Goal: Information Seeking & Learning: Learn about a topic

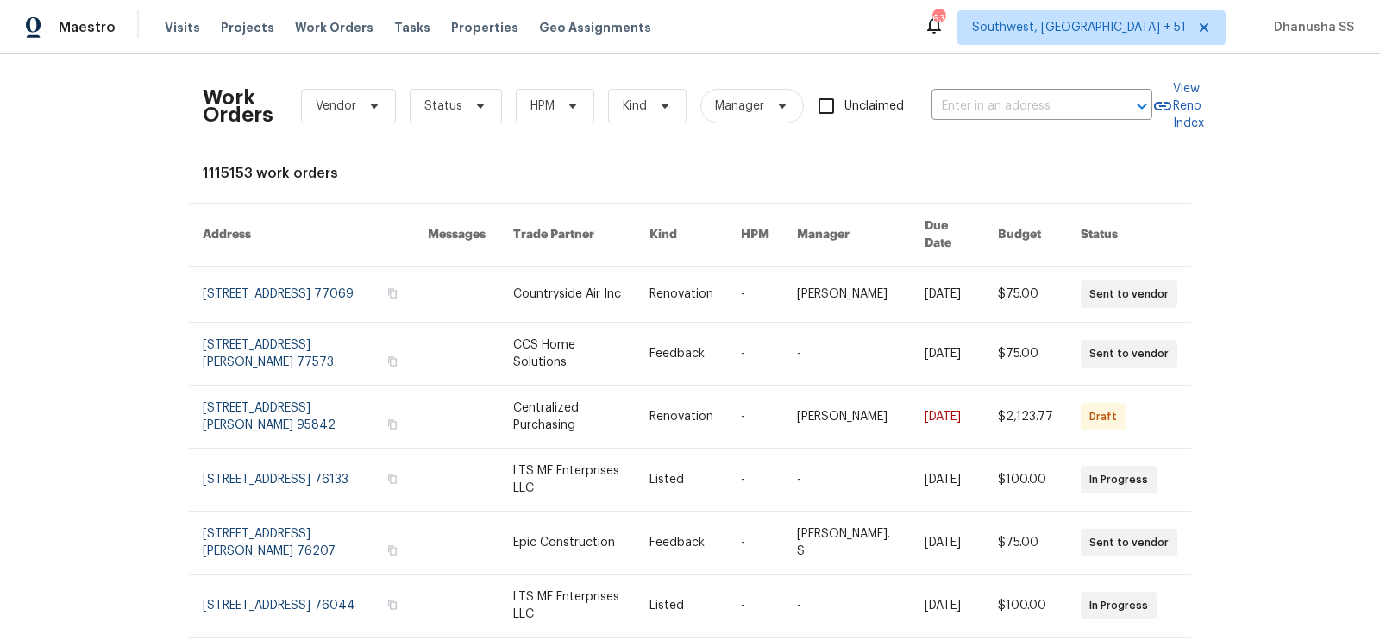
click at [986, 117] on input "text" at bounding box center [1018, 106] width 173 height 27
paste input "[STREET_ADDRESS]"
type input "[STREET_ADDRESS]"
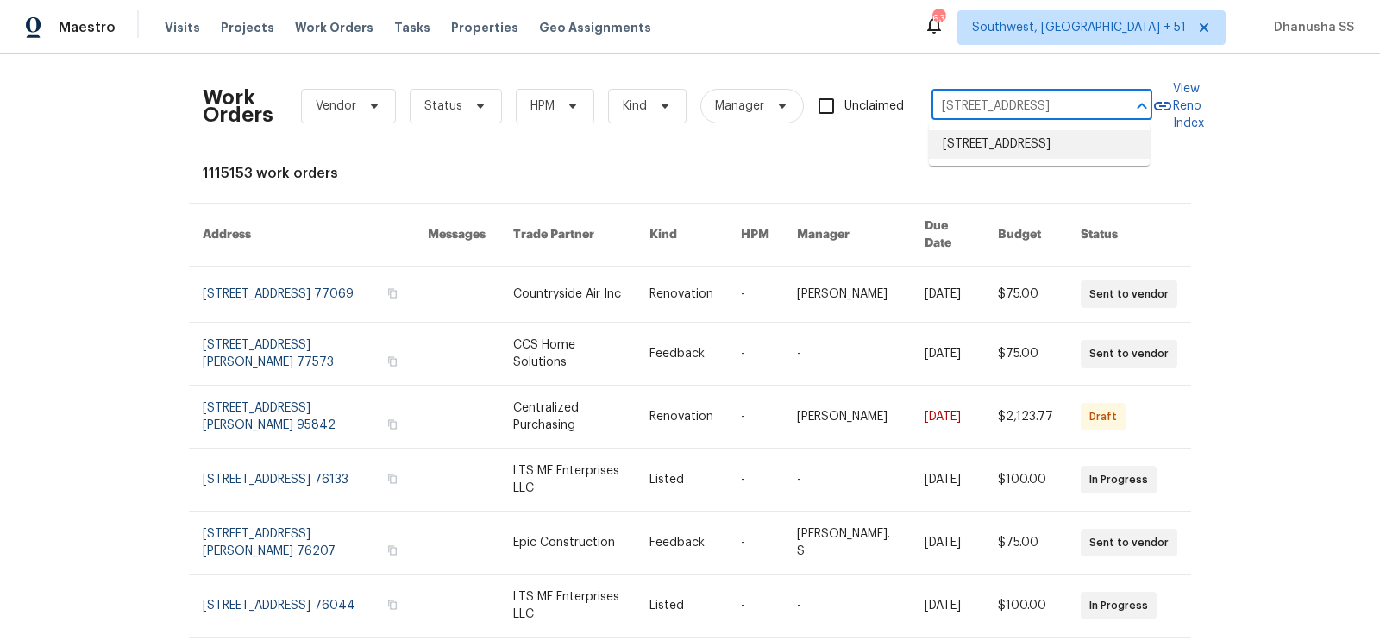
click at [977, 152] on li "[STREET_ADDRESS]" at bounding box center [1039, 144] width 221 height 28
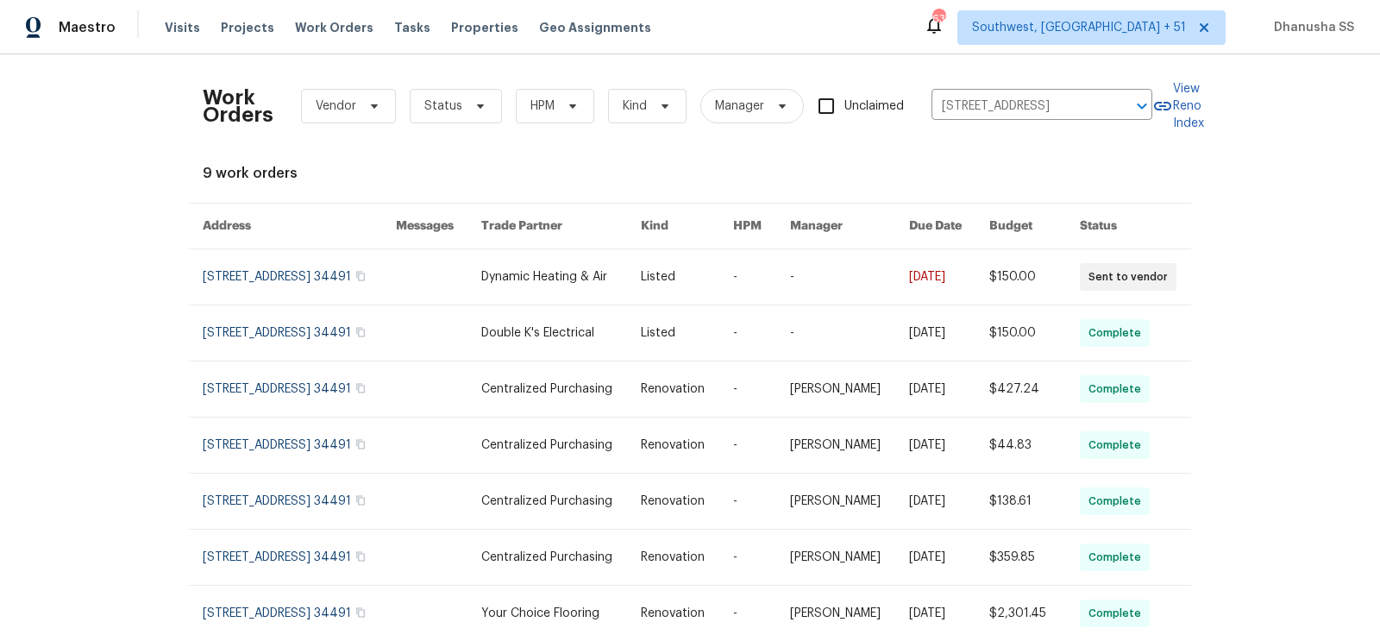
click at [550, 273] on link at bounding box center [561, 276] width 160 height 55
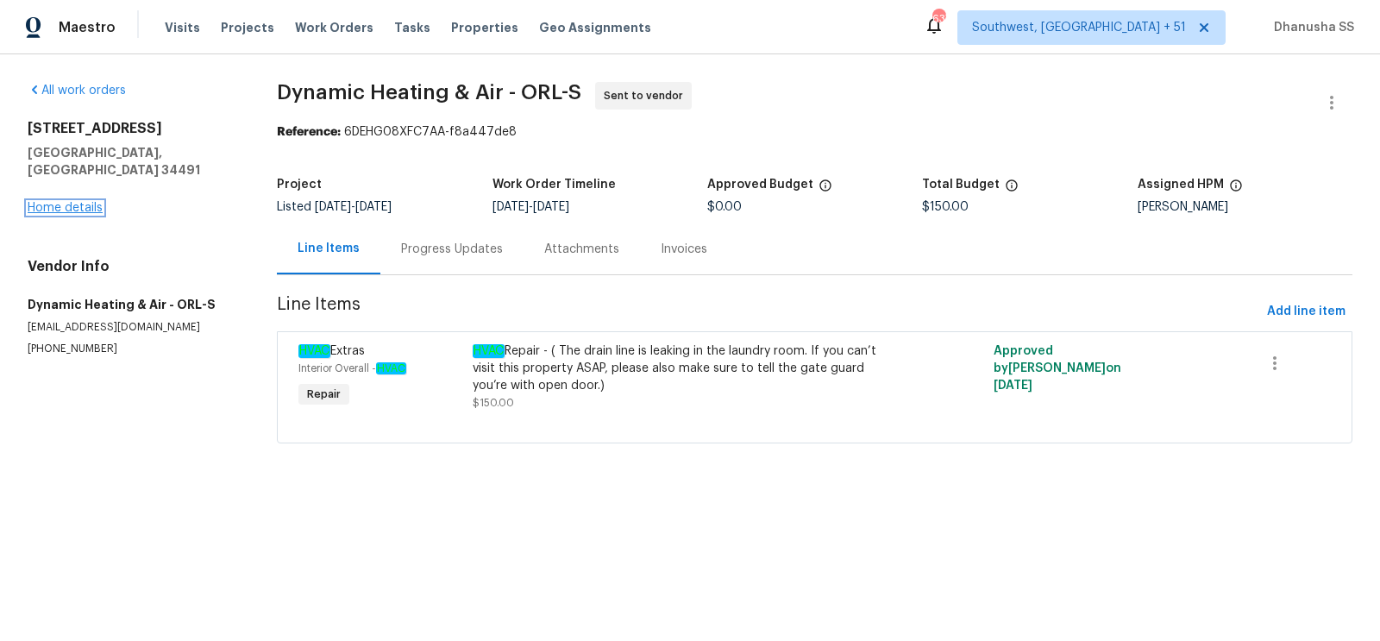
click at [88, 202] on link "Home details" at bounding box center [65, 208] width 75 height 12
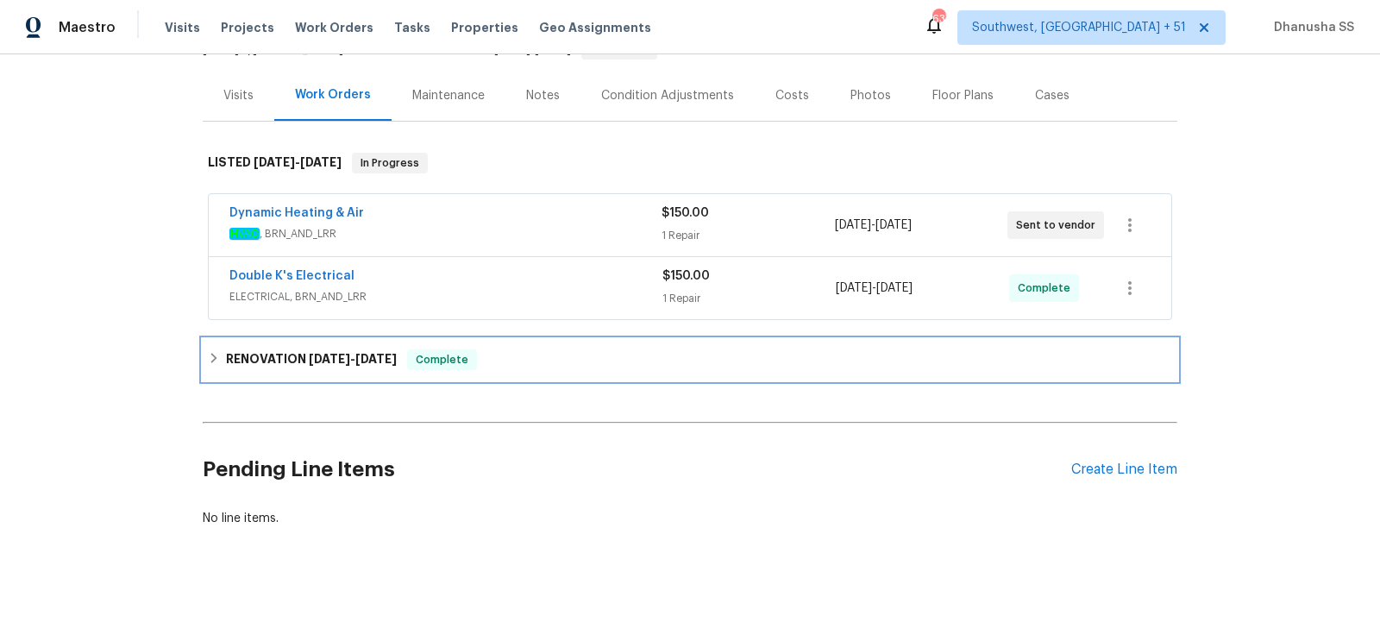
click at [543, 365] on div "RENOVATION [DATE] - [DATE] Complete" at bounding box center [690, 359] width 964 height 21
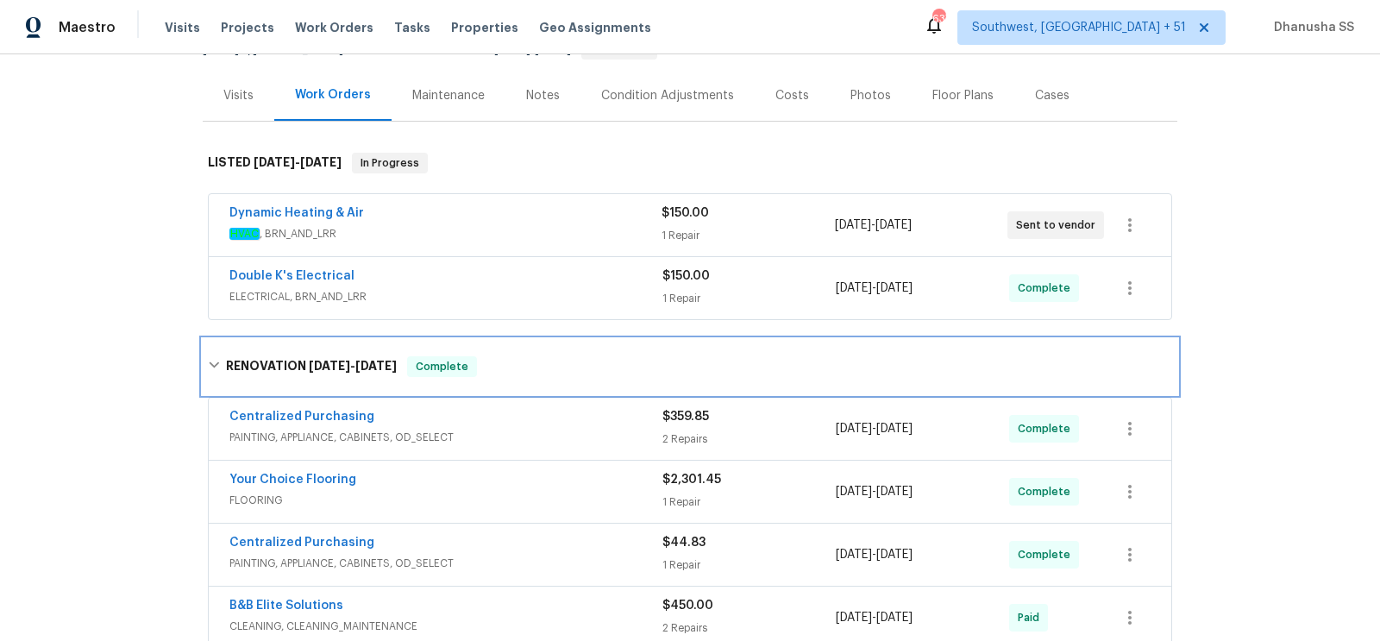
scroll to position [398, 0]
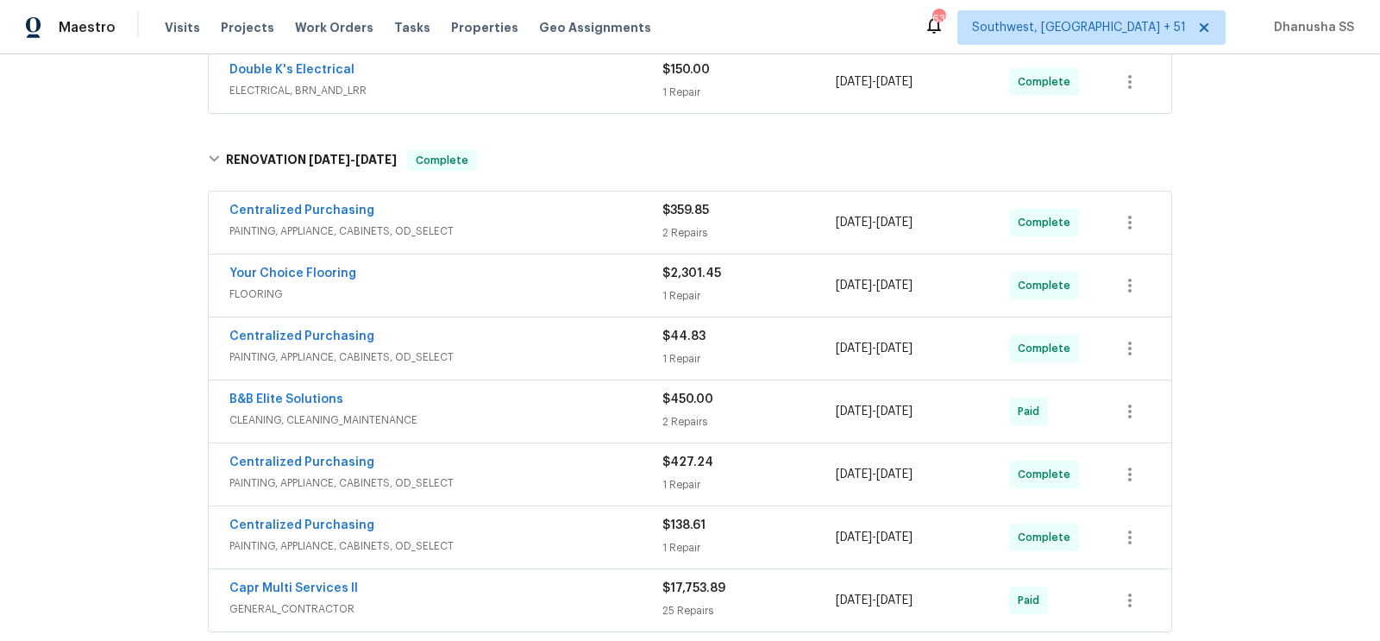
click at [606, 225] on span "PAINTING, APPLIANCE, CABINETS, OD_SELECT" at bounding box center [445, 231] width 433 height 17
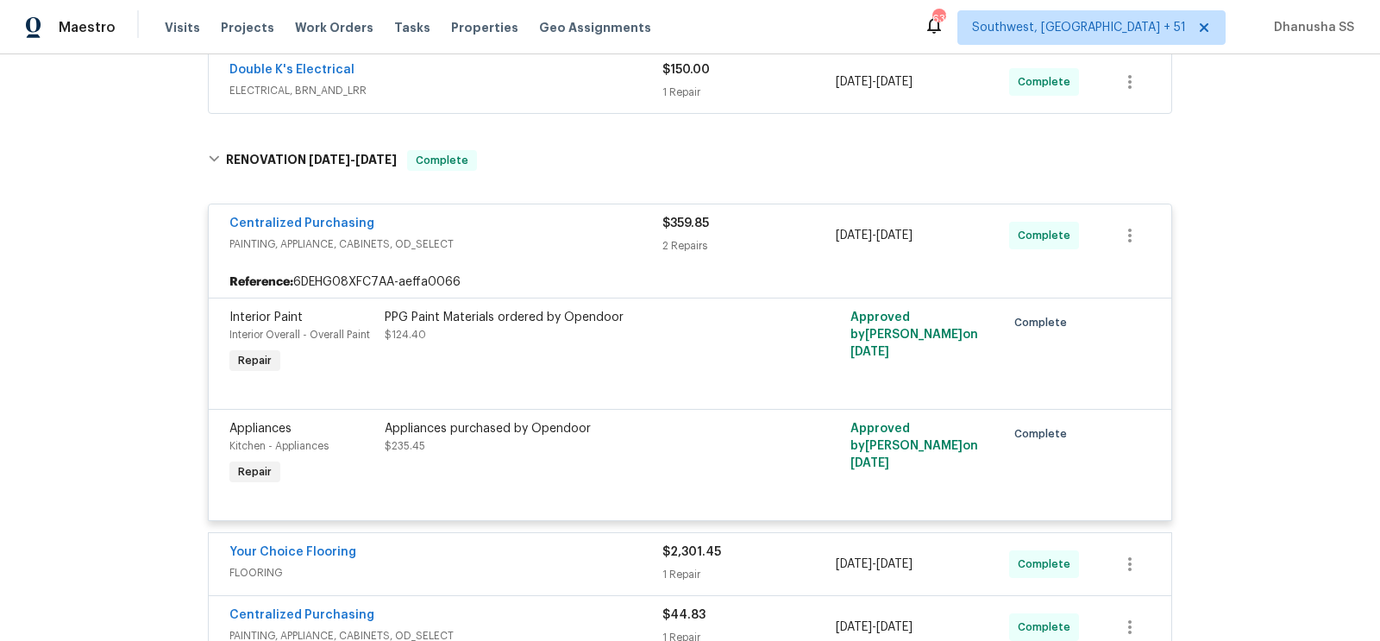
scroll to position [257, 0]
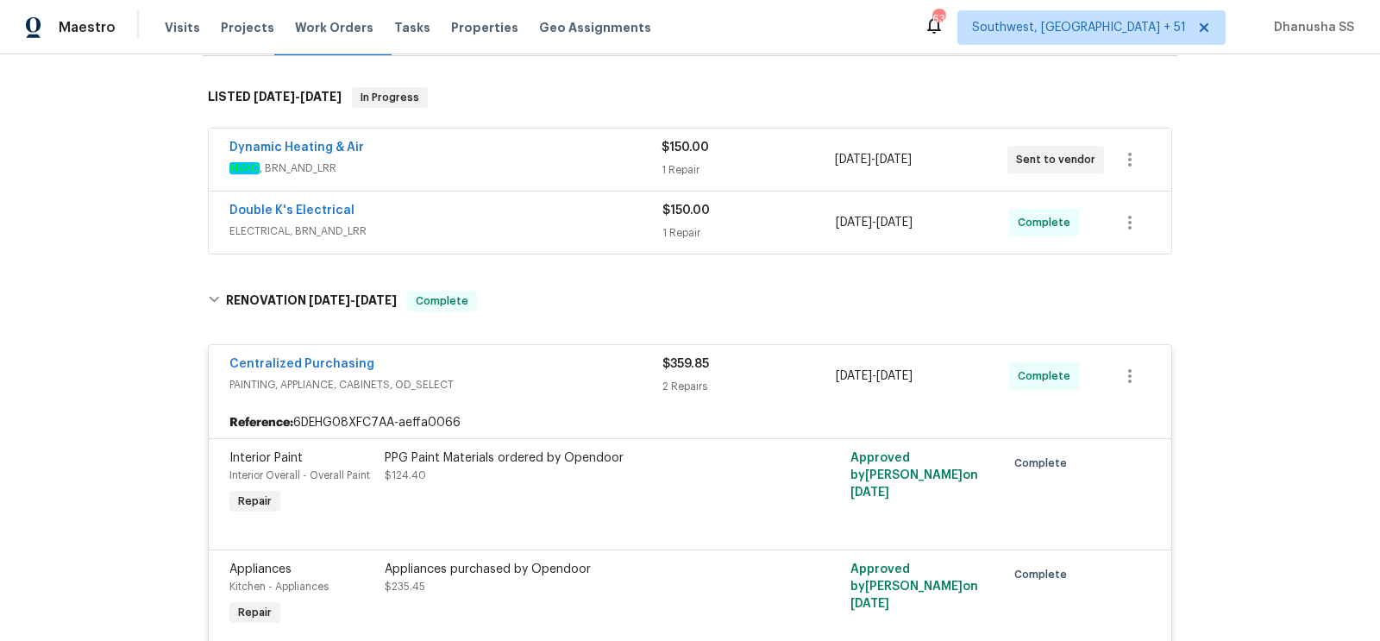
click at [576, 241] on div "Double K's Electrical ELECTRICAL, BRN_AND_LRR $150.00 1 Repair [DATE] - [DATE] …" at bounding box center [690, 223] width 963 height 62
click at [579, 224] on span "ELECTRICAL, BRN_AND_LRR" at bounding box center [445, 231] width 433 height 17
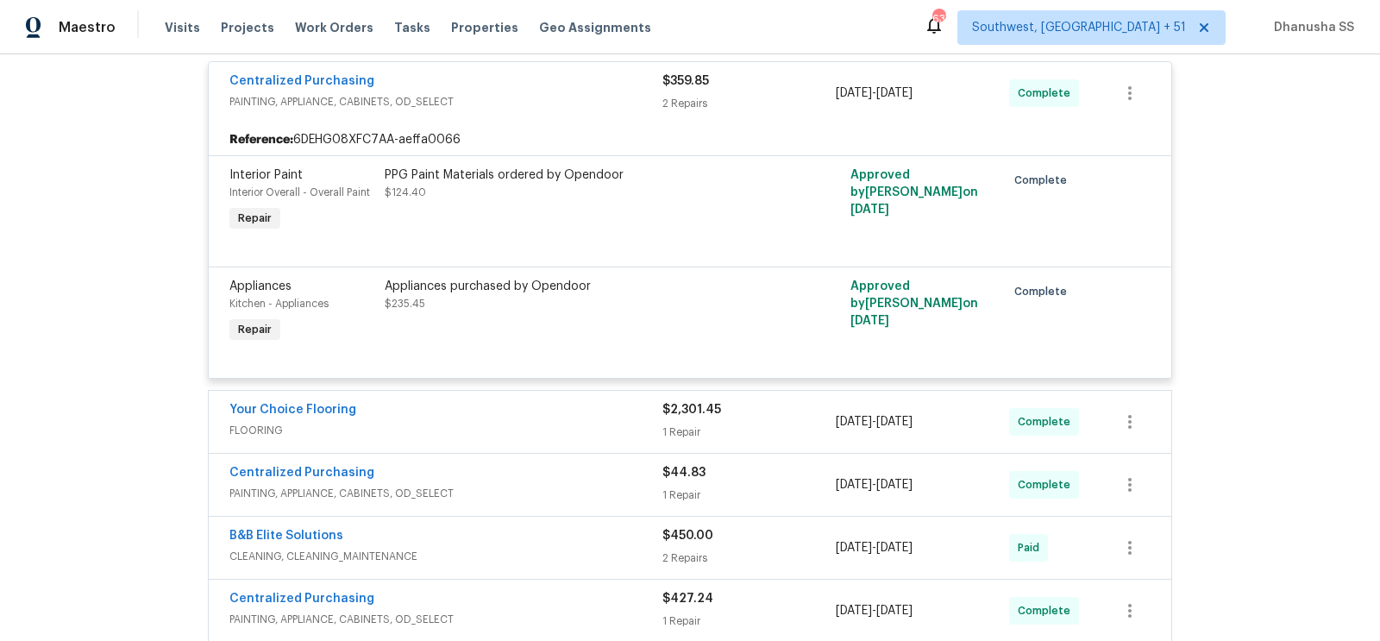
scroll to position [785, 0]
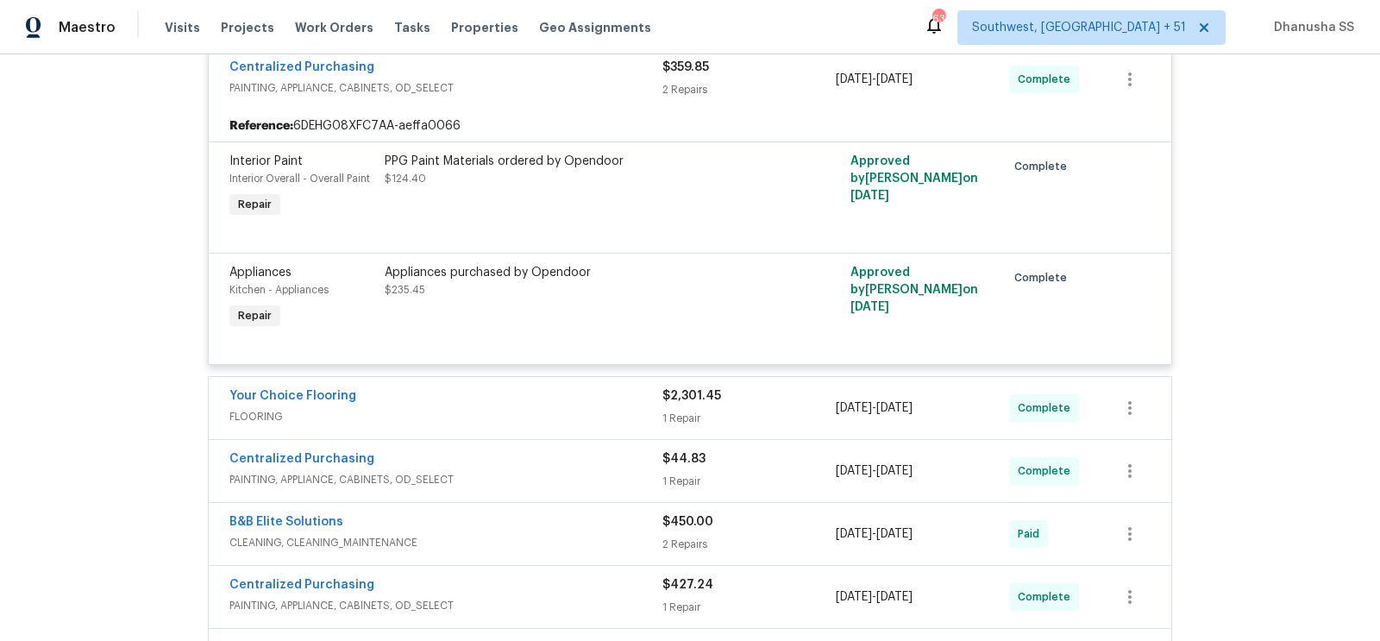
click at [587, 394] on div "Your Choice Flooring" at bounding box center [445, 397] width 433 height 21
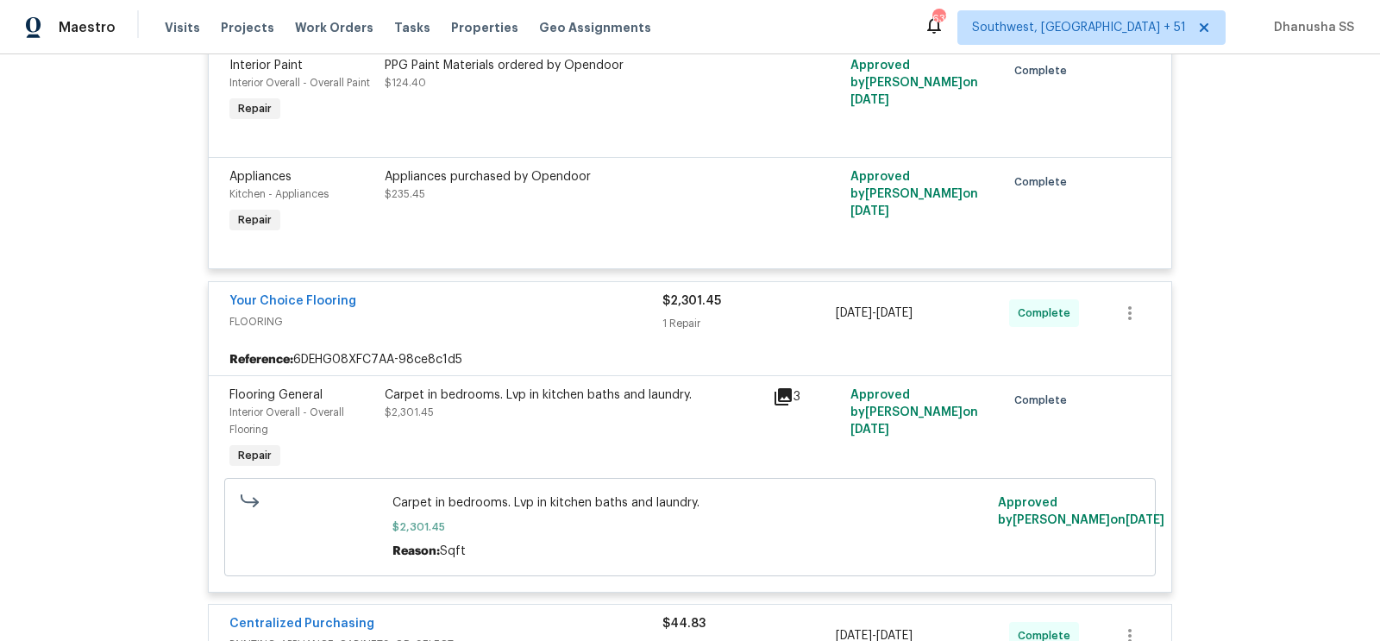
scroll to position [0, 0]
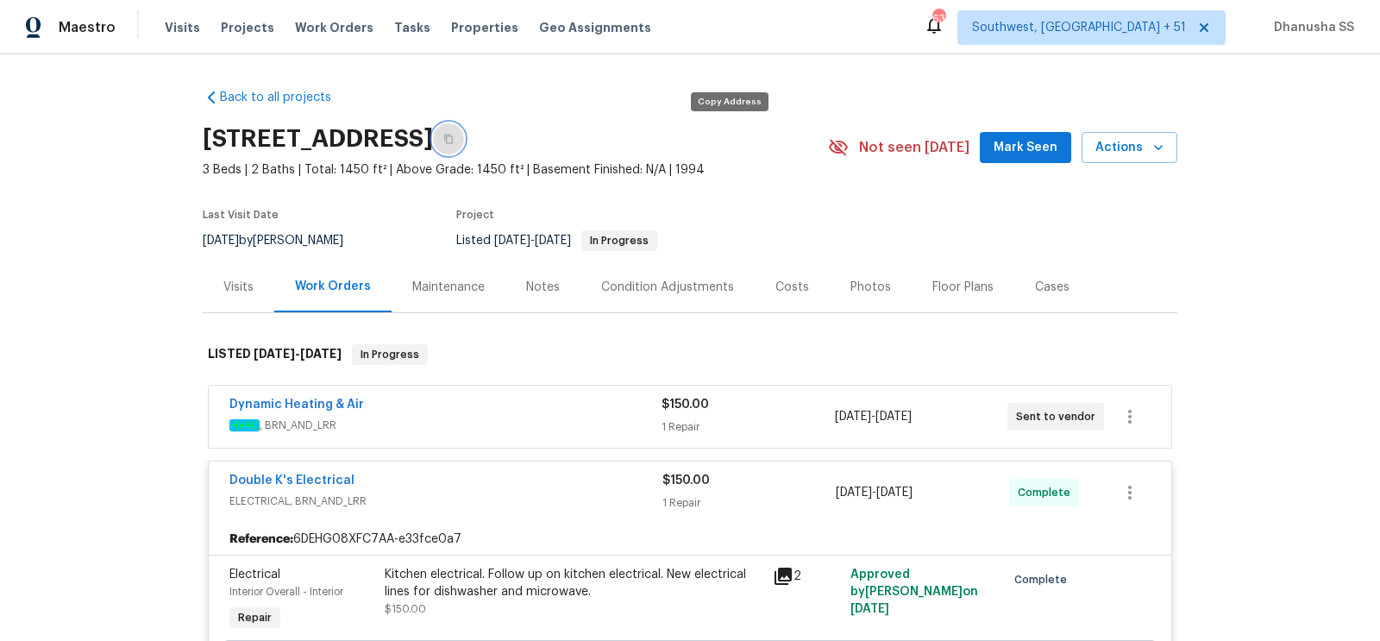
click at [464, 144] on button "button" at bounding box center [448, 138] width 31 height 31
